Goal: Task Accomplishment & Management: Complete application form

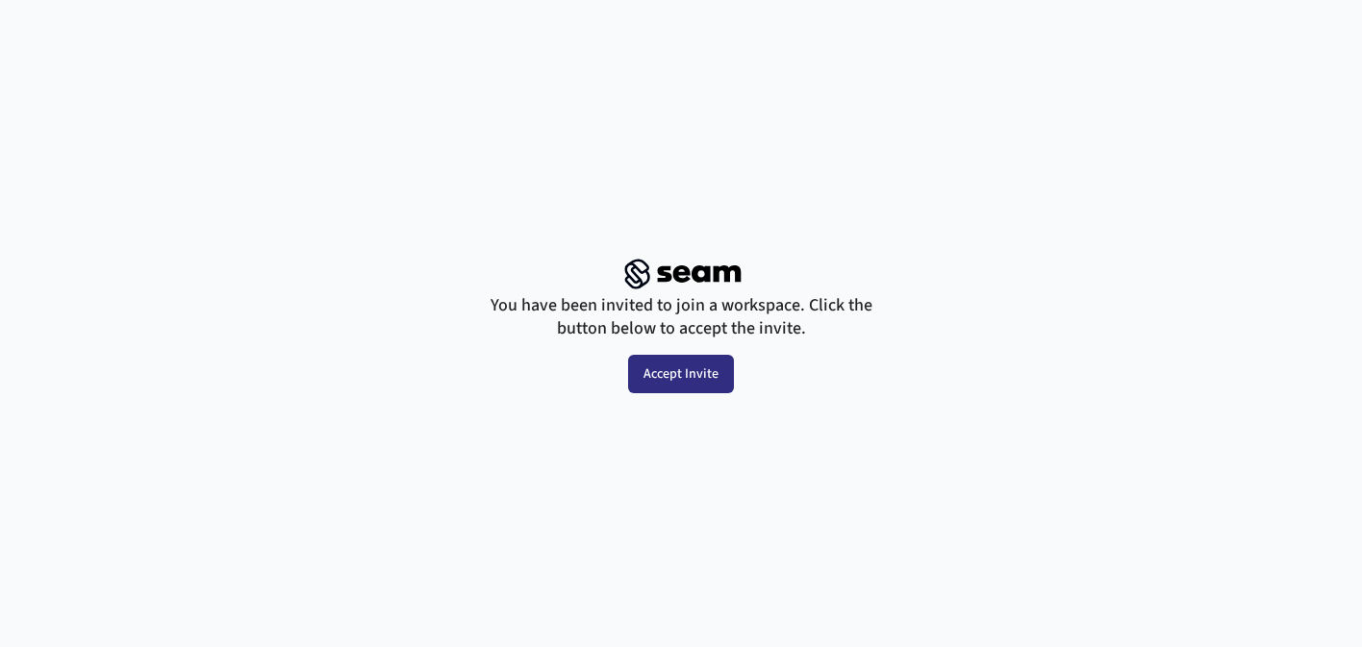
click at [669, 381] on button "Accept Invite" at bounding box center [681, 374] width 106 height 38
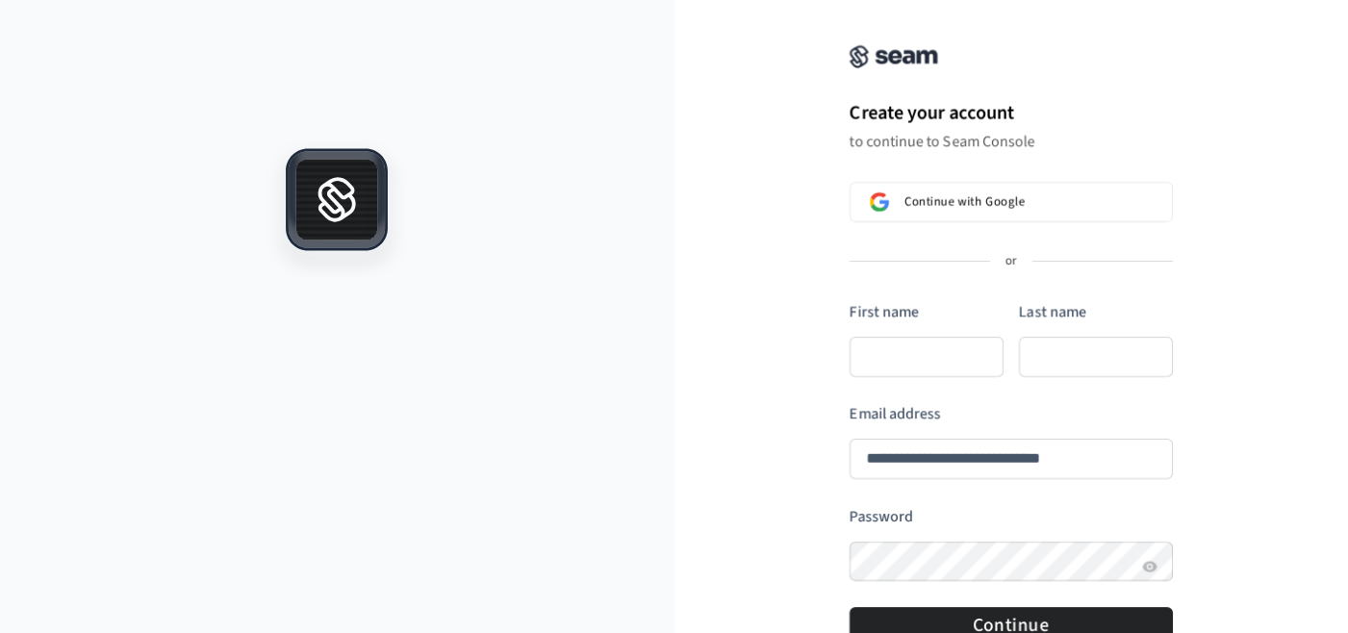
scroll to position [165, 14]
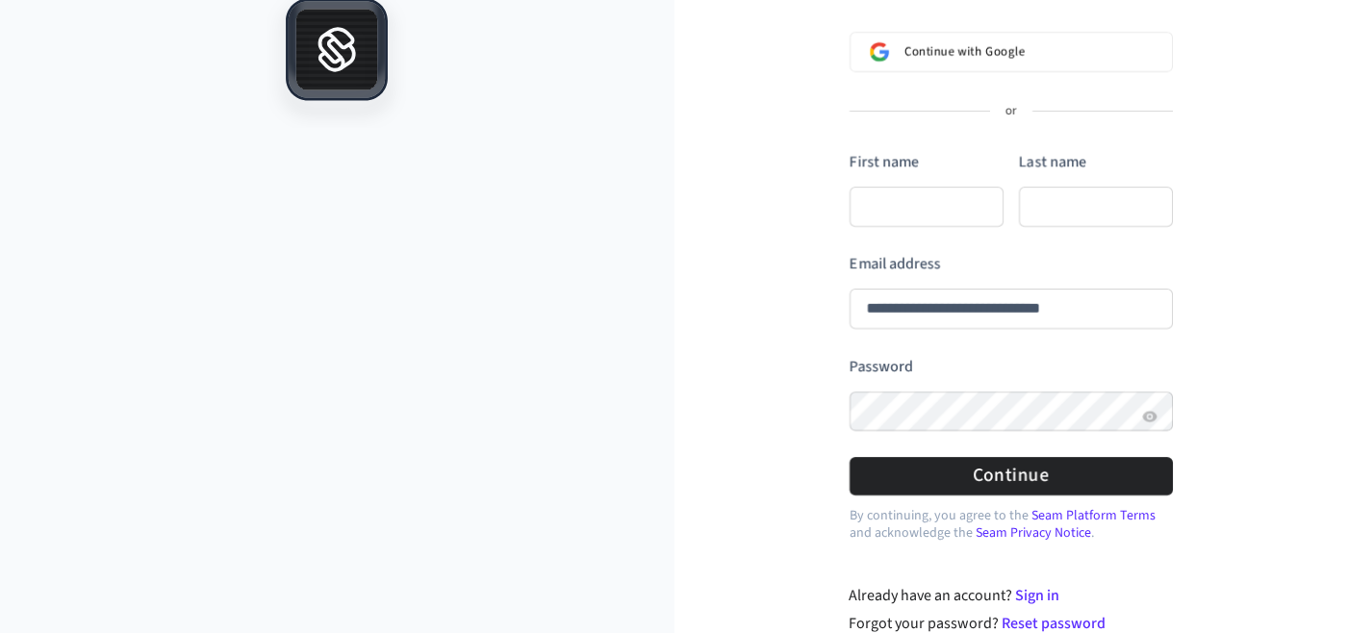
click at [758, 403] on div "**********" at bounding box center [1011, 247] width 674 height 776
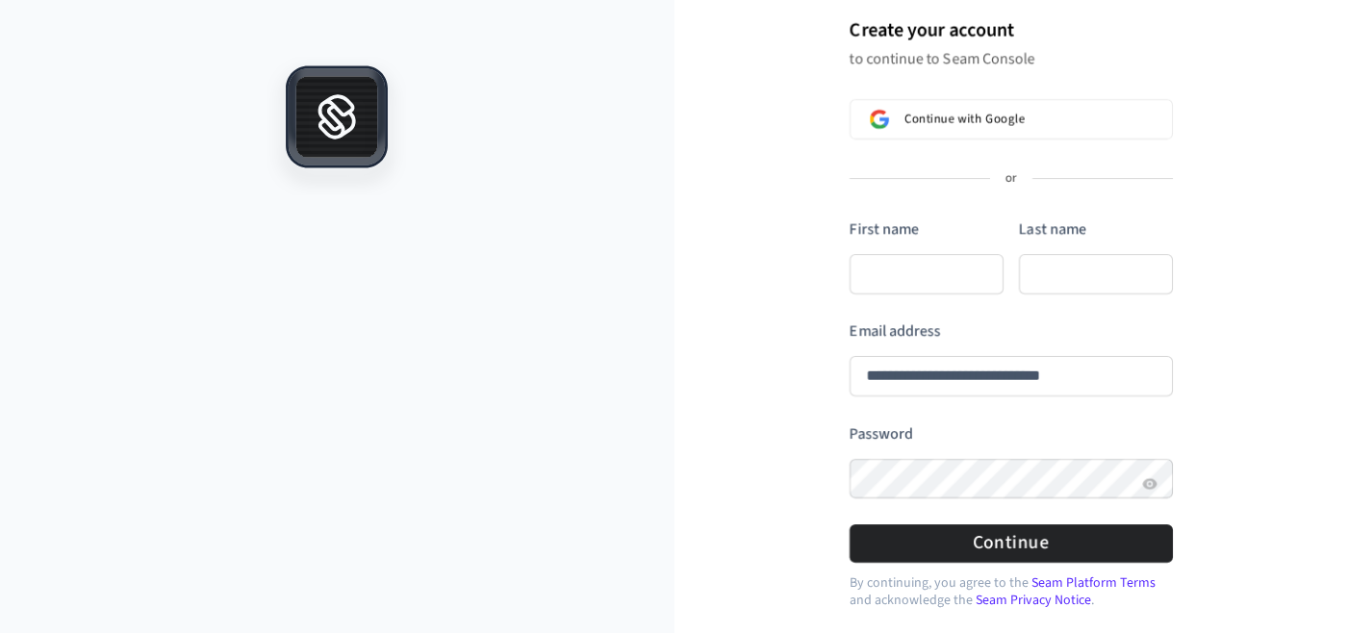
scroll to position [103, 14]
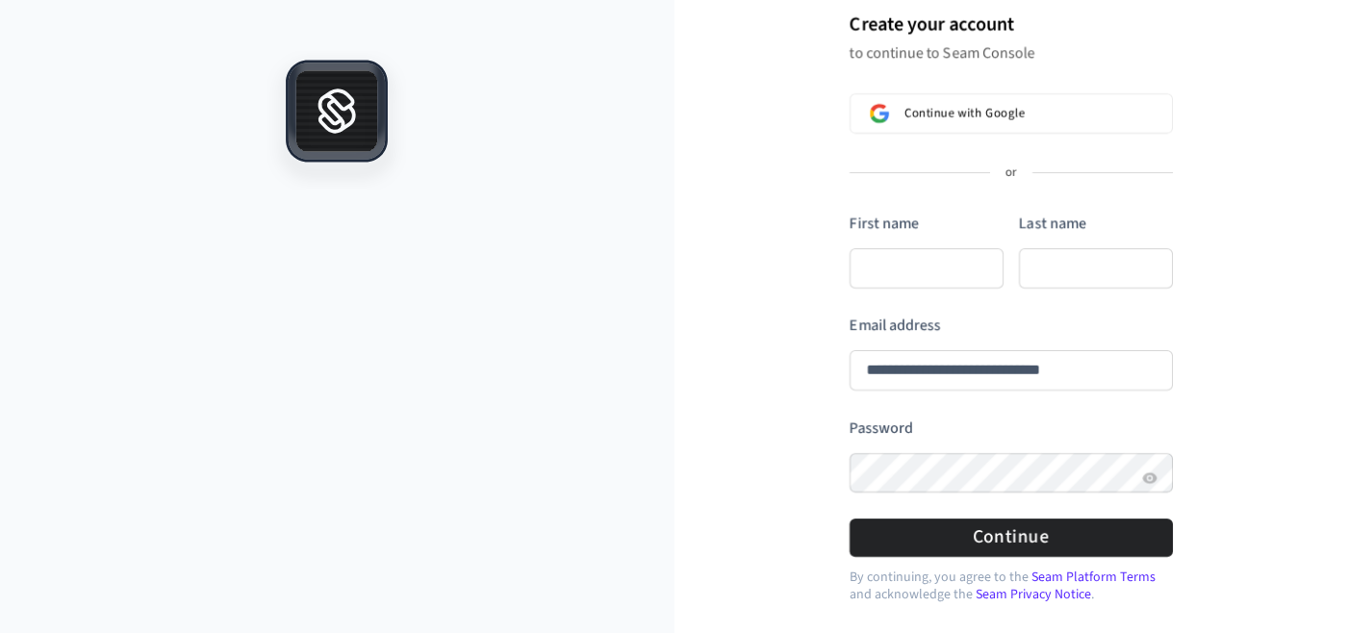
click at [1263, 41] on div "**********" at bounding box center [1011, 308] width 674 height 776
click at [530, 355] on div at bounding box center [337, 374] width 674 height 646
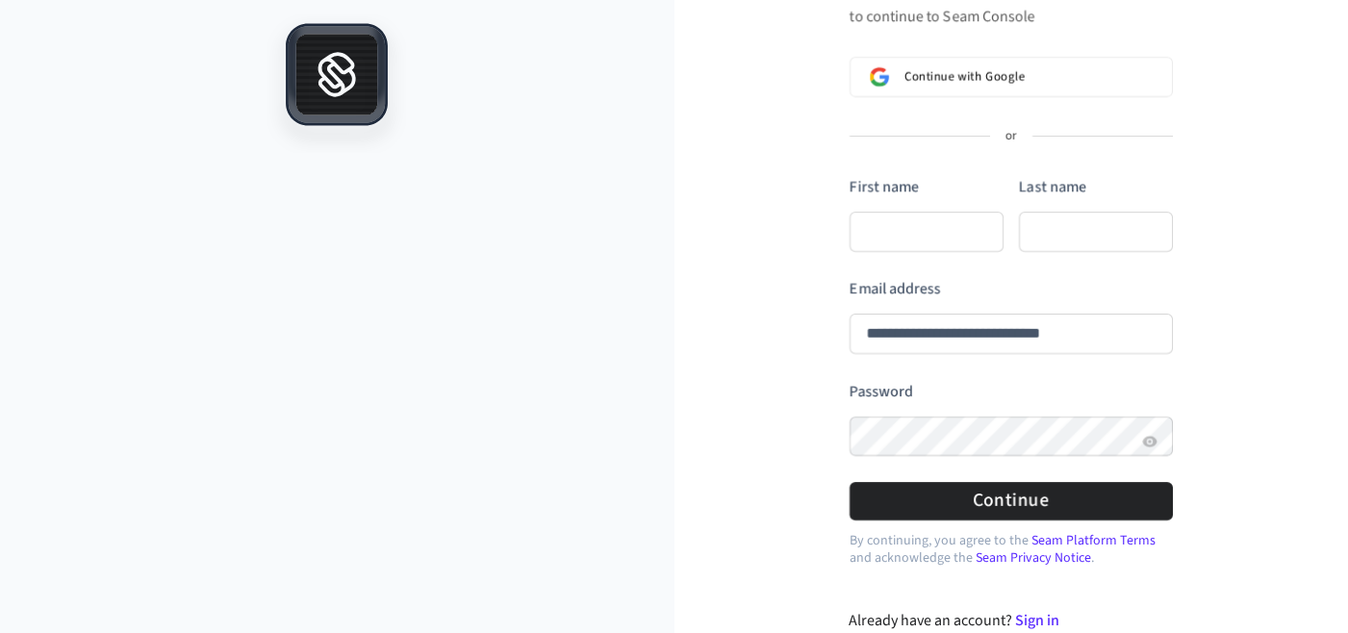
scroll to position [165, 14]
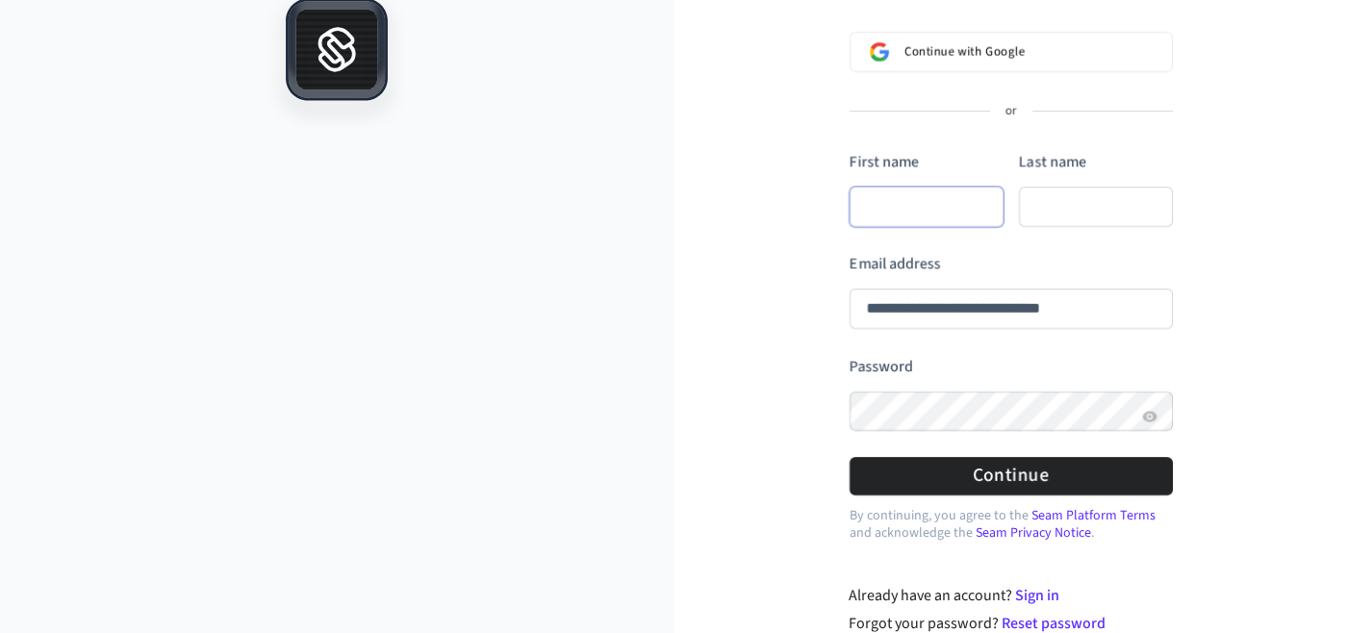
click at [920, 212] on input "First name" at bounding box center [926, 207] width 154 height 40
click at [0, 468] on com-1password-button at bounding box center [0, 468] width 0 height 0
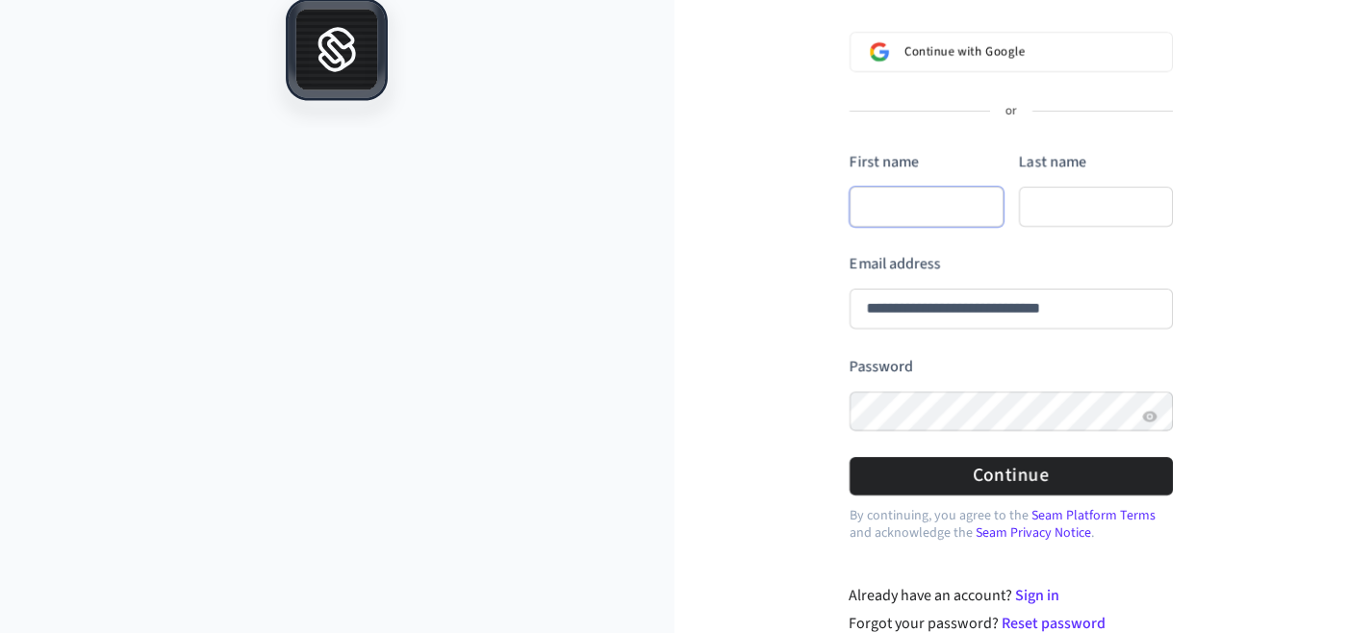
click at [0, 468] on com-1password-button at bounding box center [0, 468] width 0 height 0
click at [1064, 224] on input "Last name" at bounding box center [1096, 207] width 154 height 40
click at [0, 468] on com-1password-button at bounding box center [0, 468] width 0 height 0
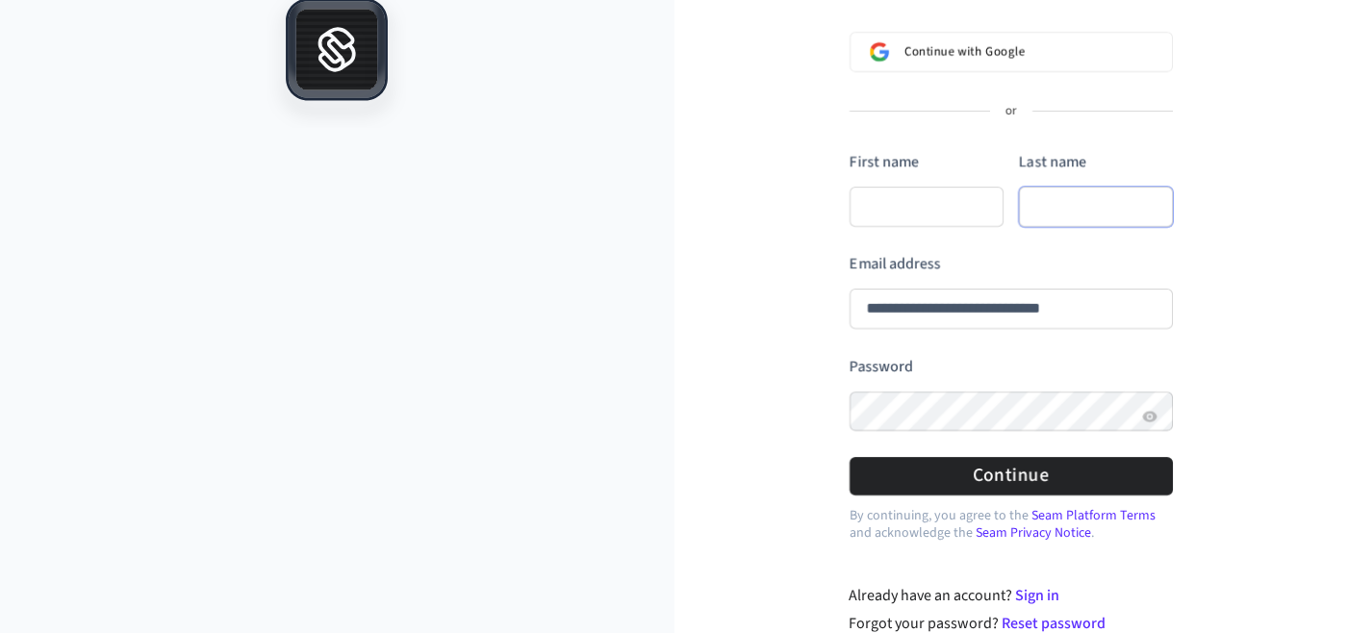
scroll to position [0, 14]
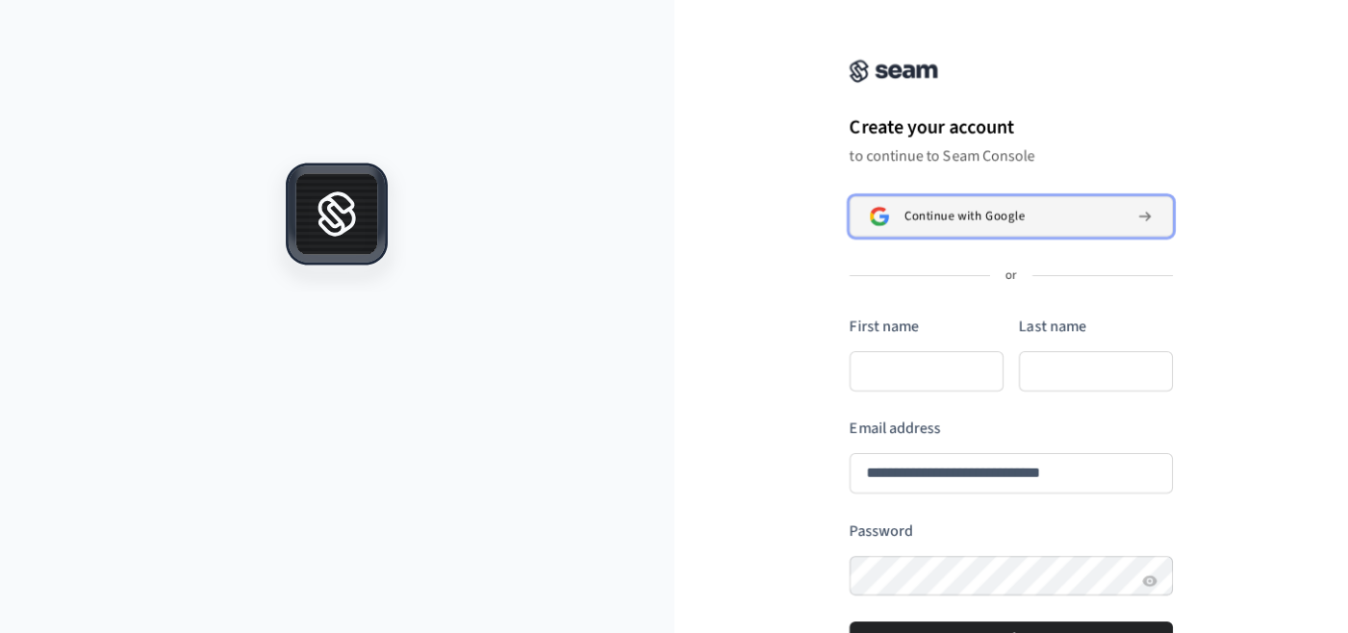
click at [949, 221] on span "Continue with Google" at bounding box center [964, 216] width 120 height 15
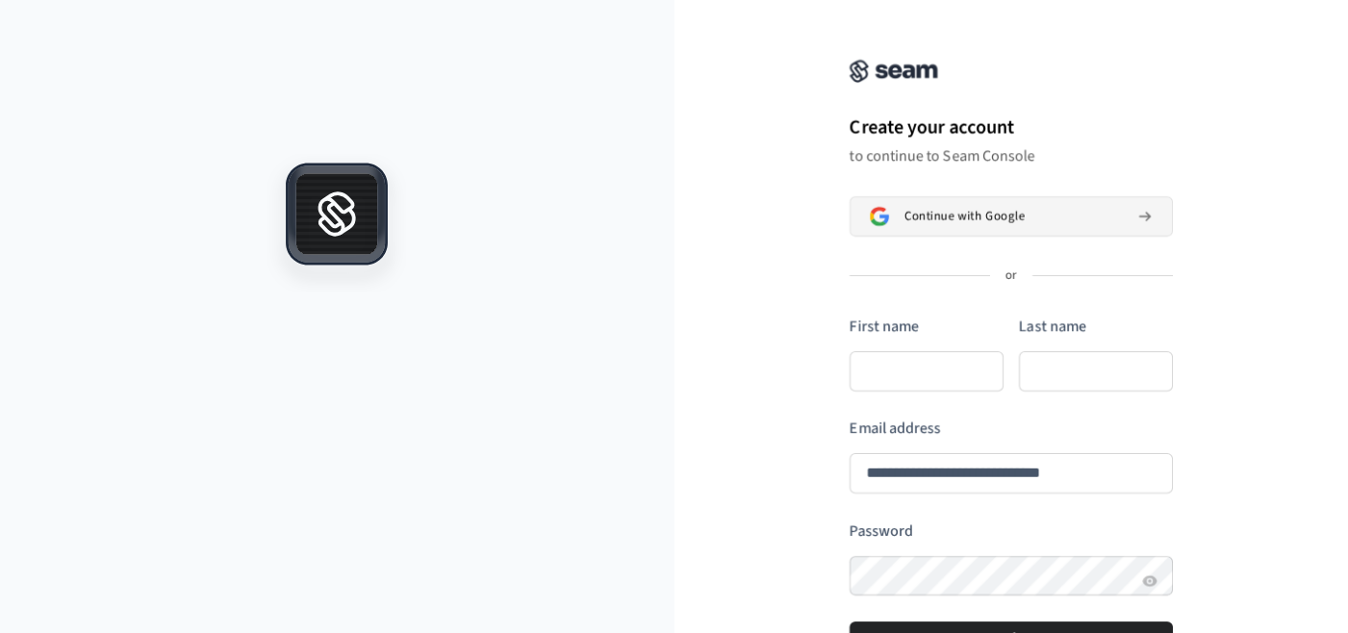
type input "**********"
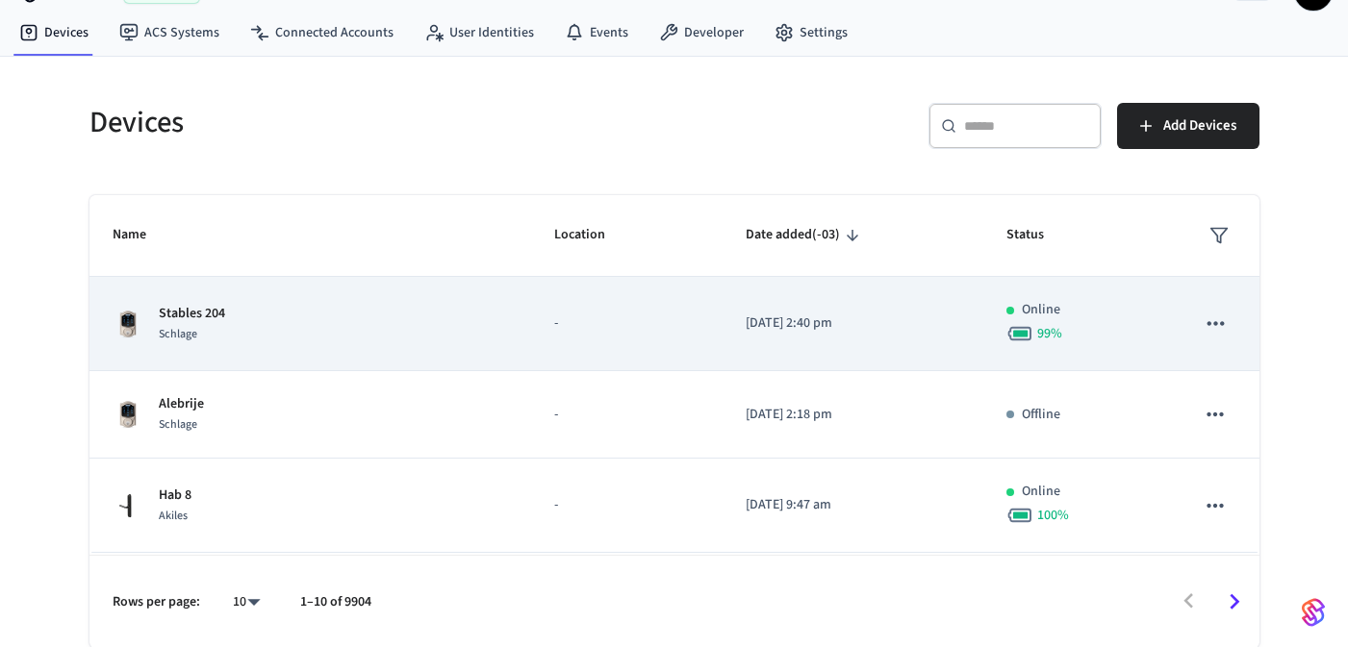
click at [370, 333] on div "Stables 204 Schlage" at bounding box center [310, 324] width 395 height 40
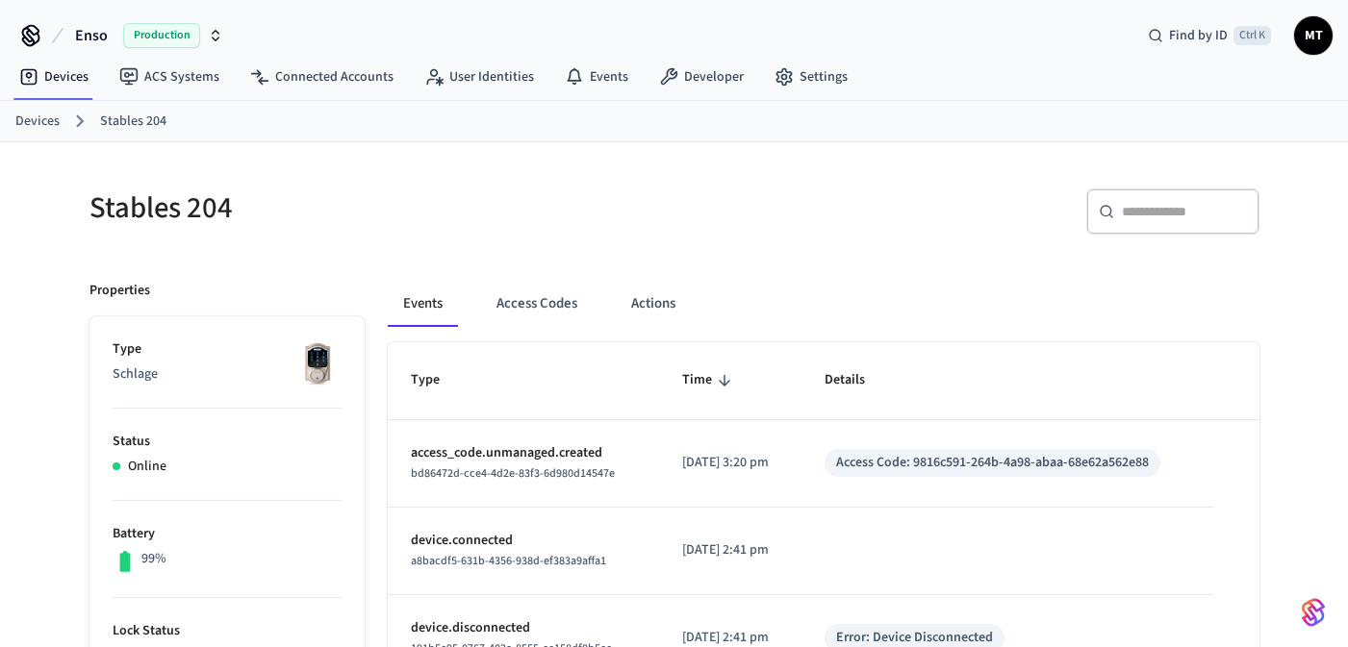
scroll to position [2, 0]
